Goal: Transaction & Acquisition: Purchase product/service

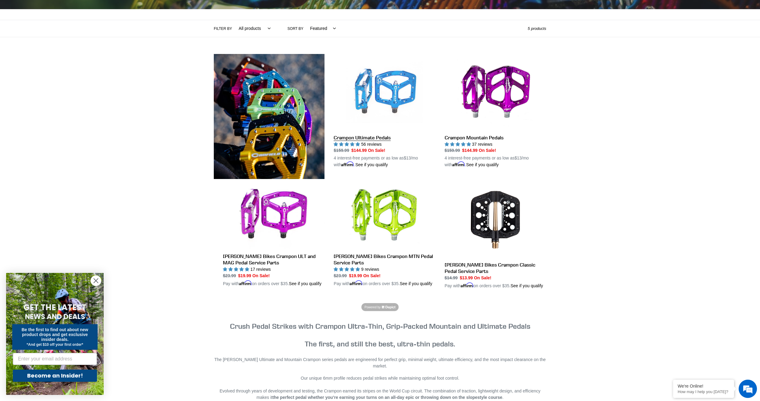
click at [367, 137] on link "Crampon Ultimate Pedals" at bounding box center [385, 111] width 102 height 114
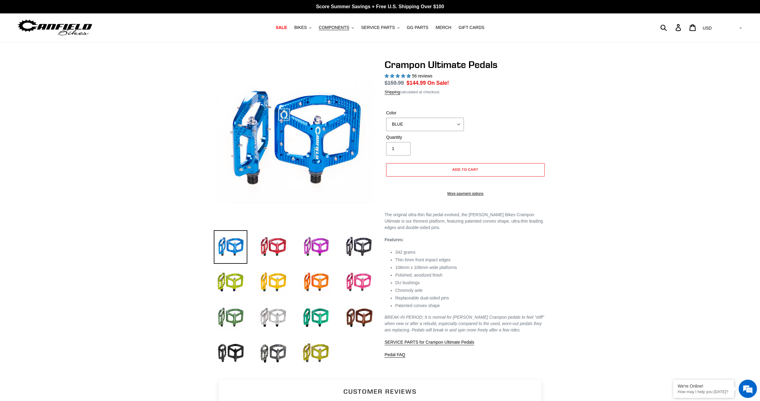
select select "highest-rating"
click at [453, 129] on select "BLUE RED PURPLE STEALTH BRONZE GREY TURQUOISE BLACK POLISHED BAJA GOLD PNW GREE…" at bounding box center [425, 124] width 78 height 13
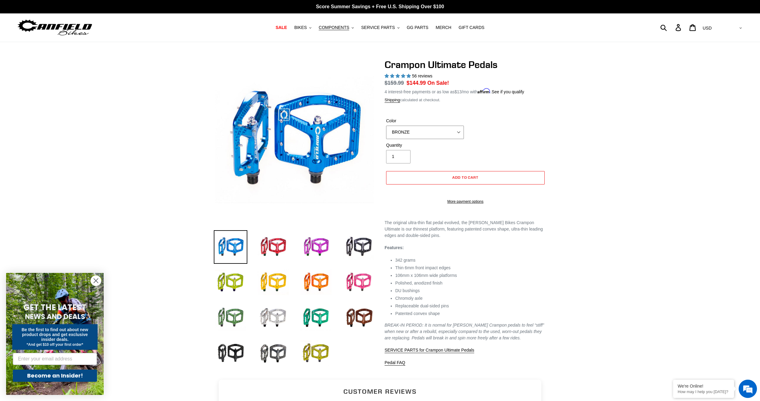
click option "BRONZE" at bounding box center [0, 0] width 0 height 0
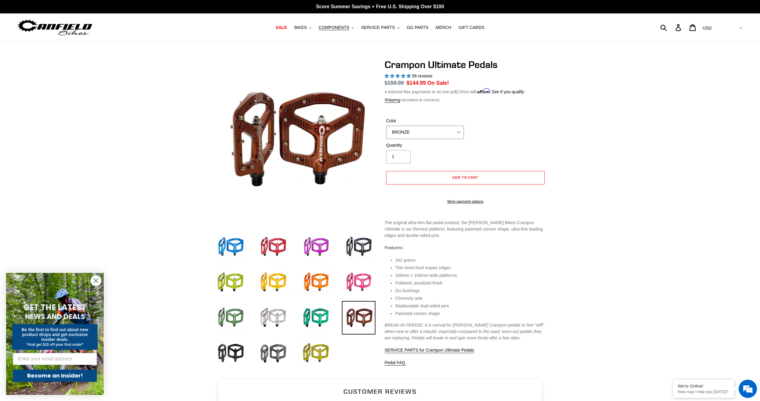
click at [386, 126] on select "BLUE RED PURPLE STEALTH BRONZE GREY TURQUOISE BLACK POLISHED BAJA GOLD PNW GREE…" at bounding box center [425, 132] width 78 height 13
select select "STEALTH"
click option "STEALTH" at bounding box center [0, 0] width 0 height 0
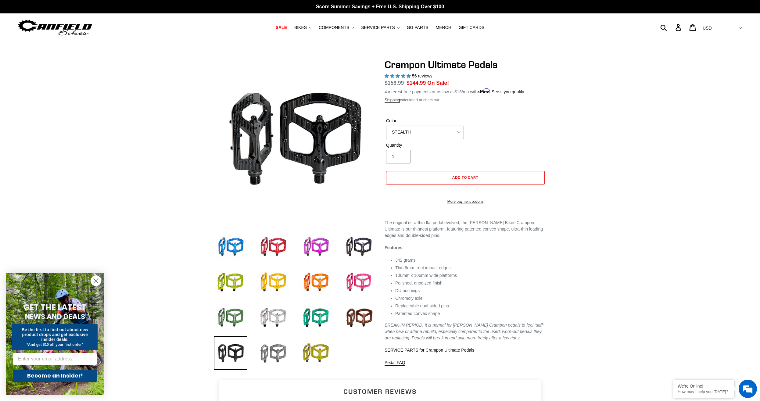
click at [280, 354] on img at bounding box center [273, 353] width 34 height 34
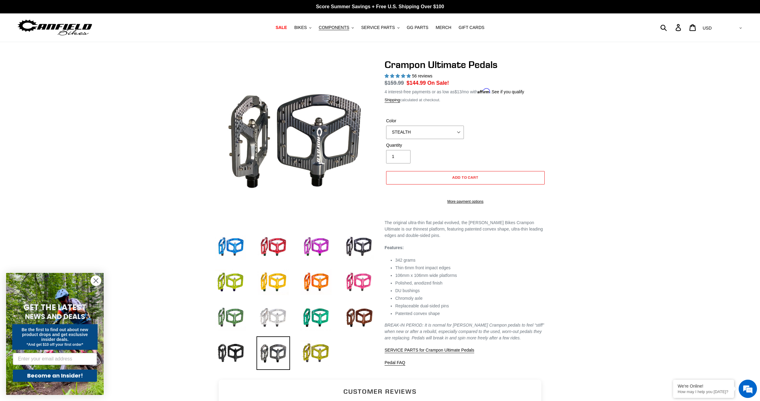
click at [278, 324] on img at bounding box center [273, 318] width 34 height 34
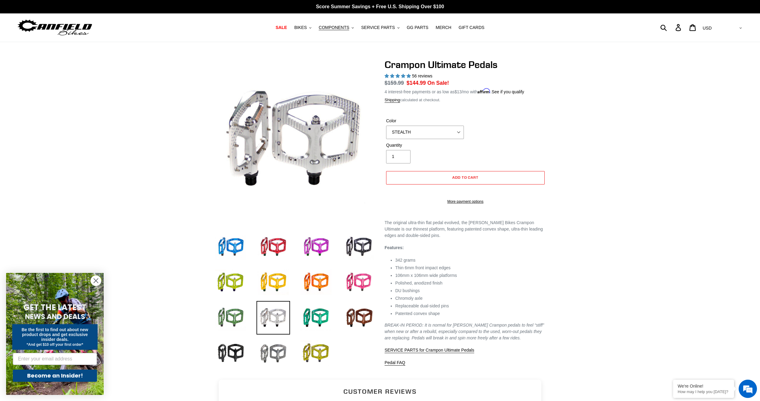
click at [273, 353] on img at bounding box center [273, 353] width 34 height 34
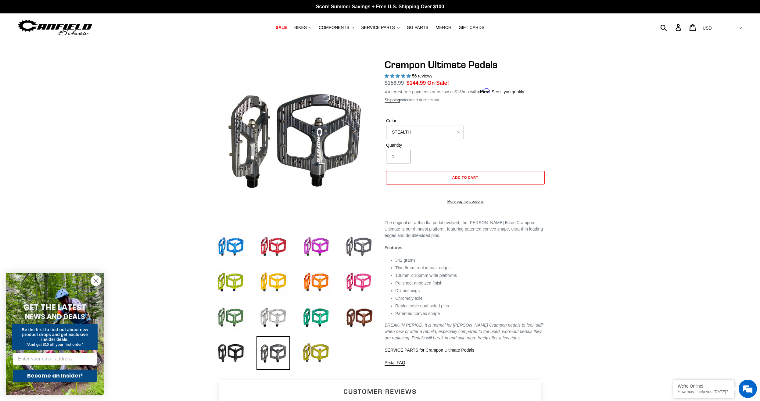
click at [363, 242] on img at bounding box center [359, 247] width 34 height 34
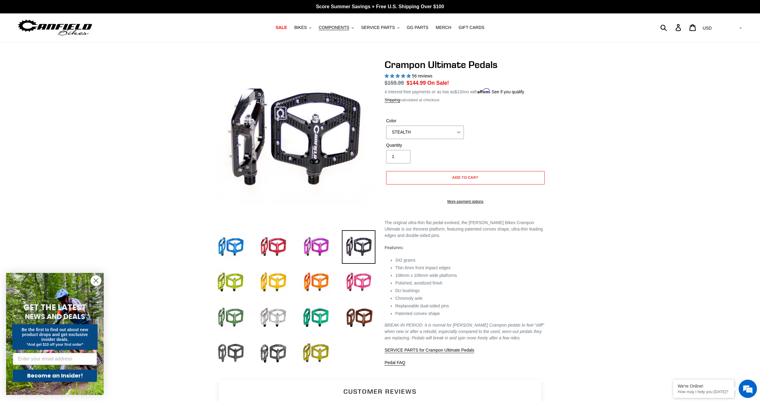
click at [230, 348] on img at bounding box center [231, 353] width 34 height 34
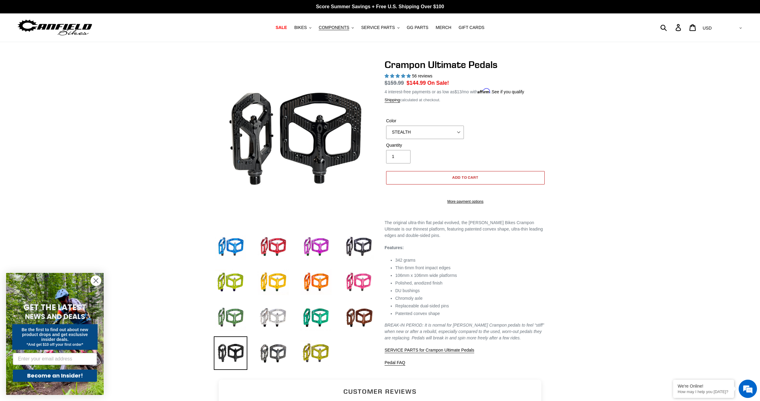
click at [473, 176] on span "Add to cart" at bounding box center [465, 177] width 27 height 5
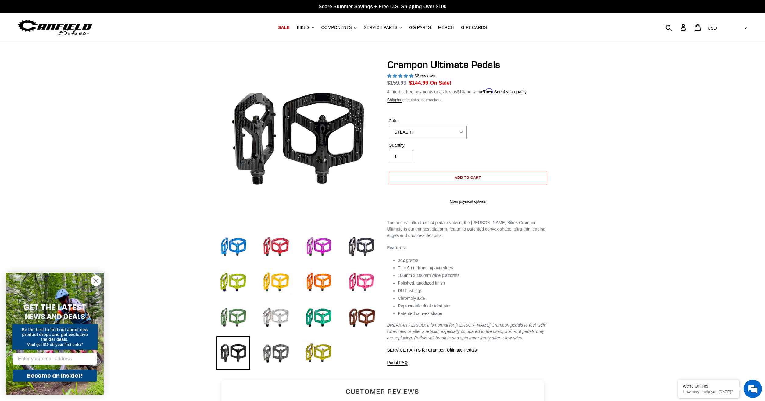
select select "32973230866507"
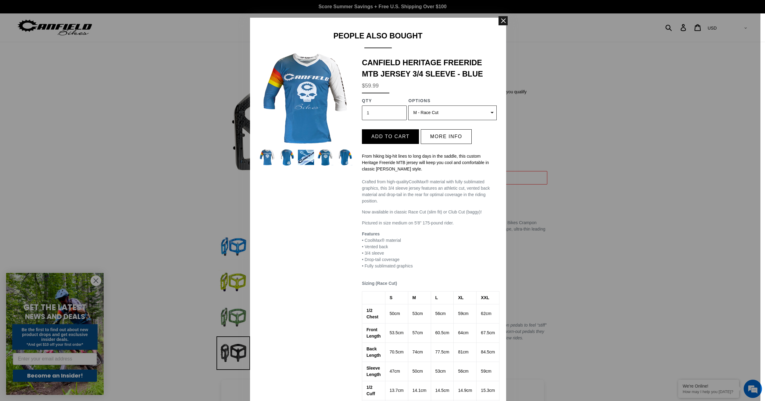
click at [499, 19] on span at bounding box center [503, 20] width 9 height 9
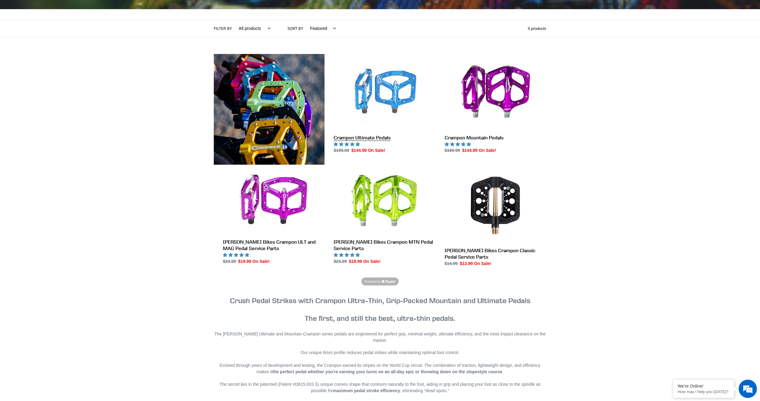
scroll to position [124, 0]
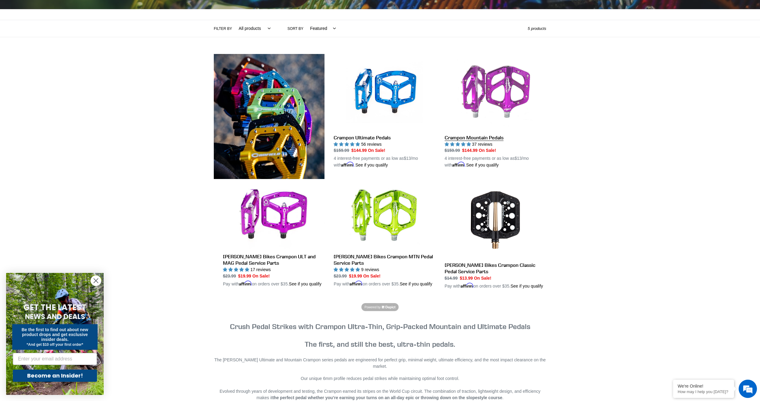
click at [484, 90] on link "Crampon Mountain Pedals" at bounding box center [496, 111] width 102 height 114
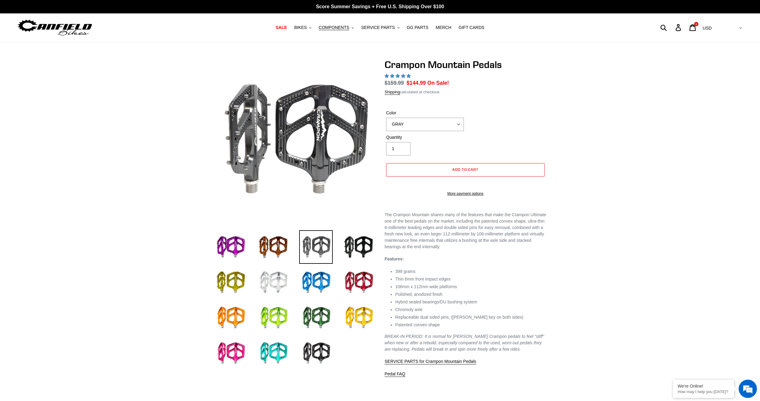
select select "highest-rating"
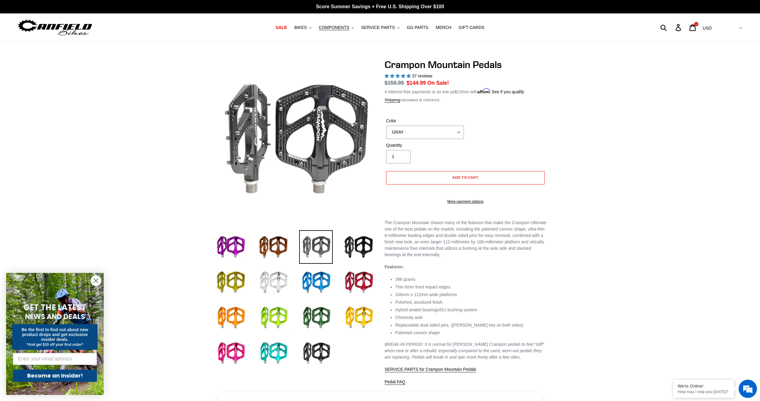
click at [320, 243] on img at bounding box center [316, 247] width 34 height 34
click at [356, 241] on img at bounding box center [359, 247] width 34 height 34
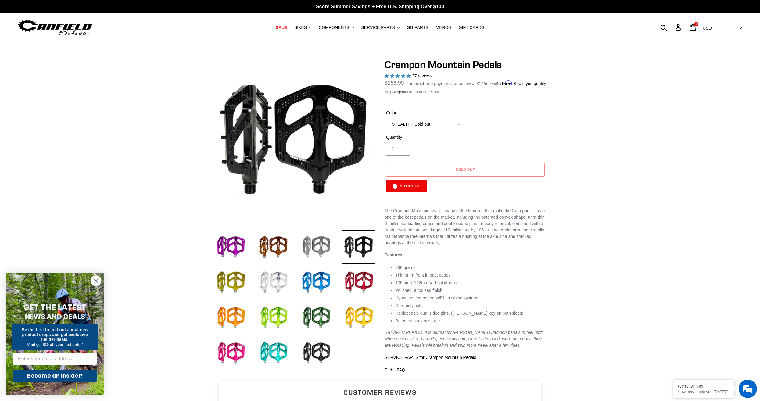
click at [324, 246] on img at bounding box center [316, 247] width 34 height 34
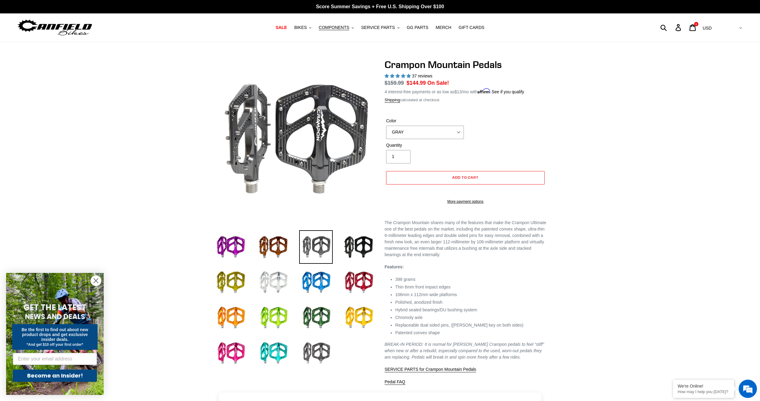
click at [319, 357] on img at bounding box center [316, 353] width 34 height 34
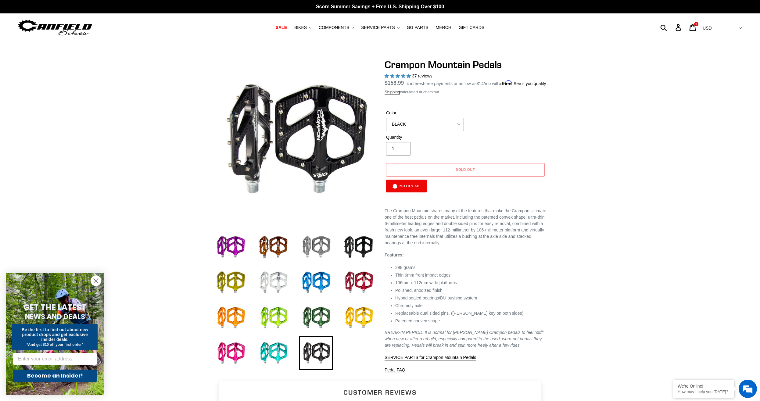
click at [318, 252] on img at bounding box center [316, 247] width 34 height 34
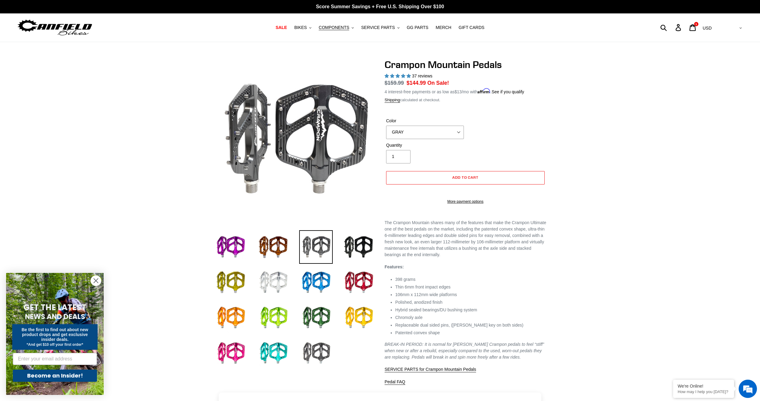
click at [318, 364] on img at bounding box center [316, 353] width 34 height 34
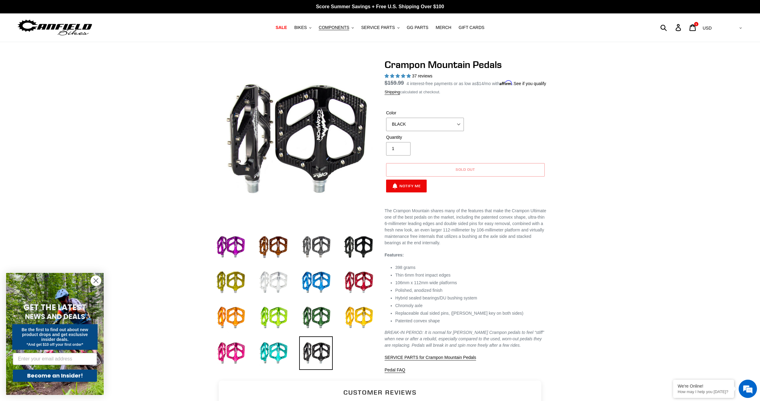
click at [274, 287] on img at bounding box center [273, 283] width 34 height 34
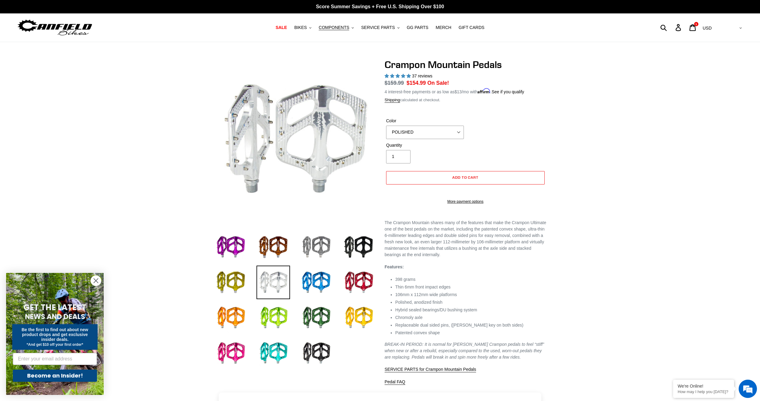
click at [324, 245] on img at bounding box center [316, 247] width 34 height 34
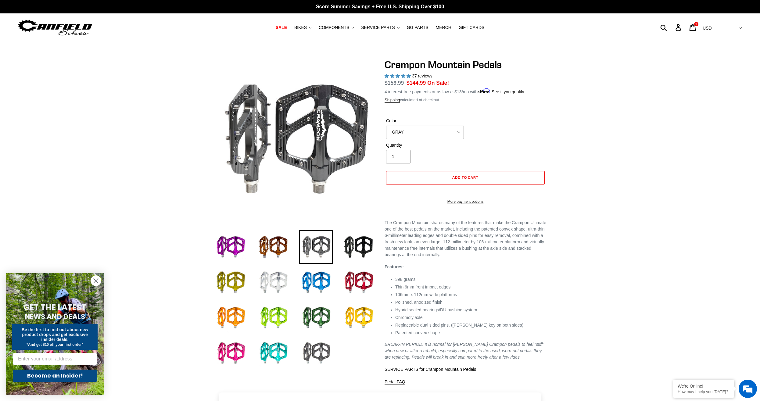
click at [311, 347] on img at bounding box center [316, 353] width 34 height 34
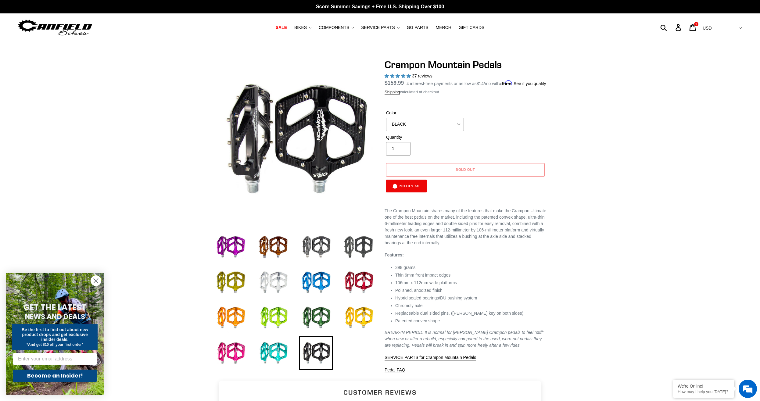
click at [362, 250] on img at bounding box center [359, 247] width 34 height 34
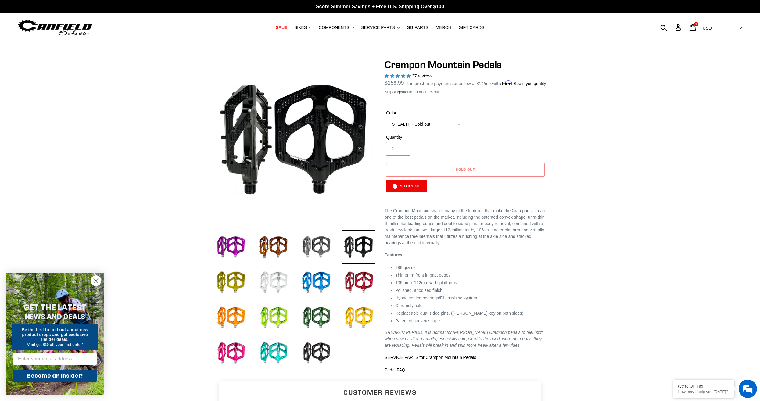
click at [276, 282] on img at bounding box center [273, 283] width 34 height 34
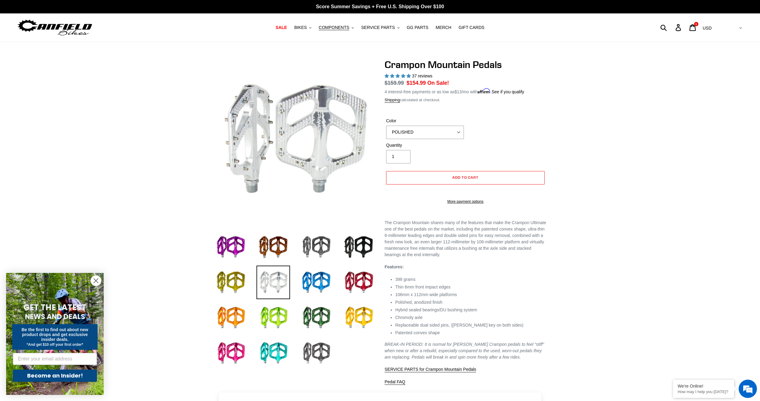
click at [322, 356] on img at bounding box center [316, 353] width 34 height 34
select select "BLACK"
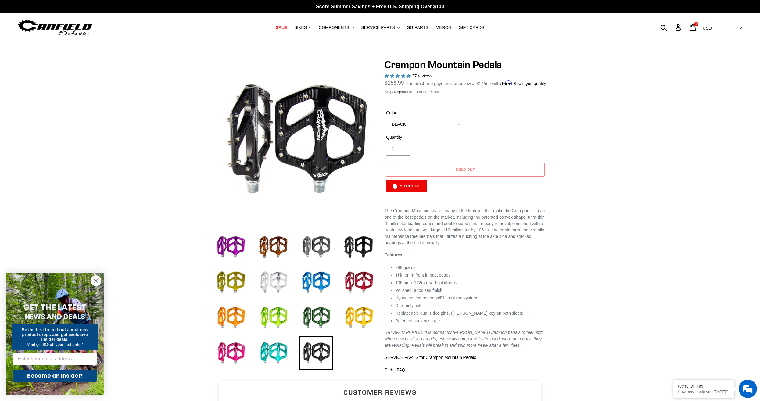
click at [287, 27] on span "SALE" at bounding box center [281, 27] width 11 height 5
